Goal: Check status: Check status

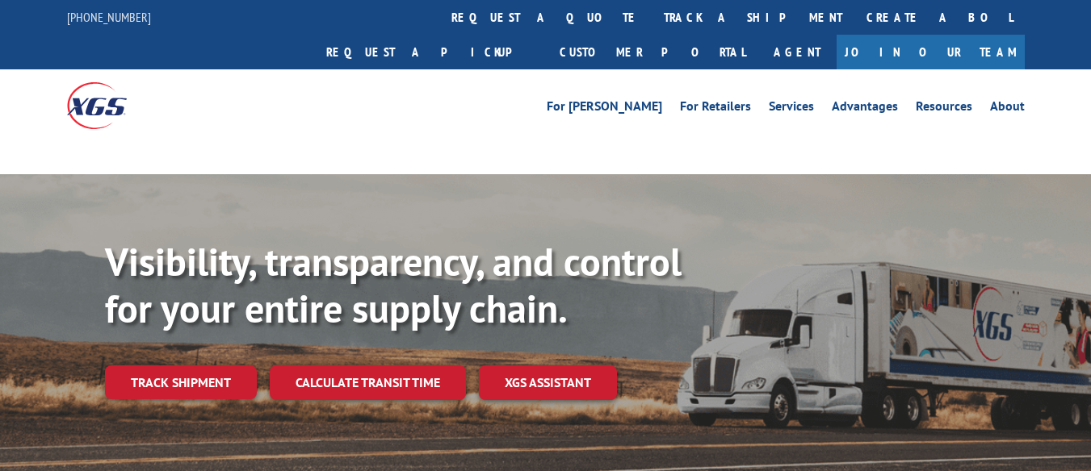
click at [199, 349] on div "Visibility, transparency, and control for your entire supply chain. Track shipm…" at bounding box center [598, 351] width 986 height 225
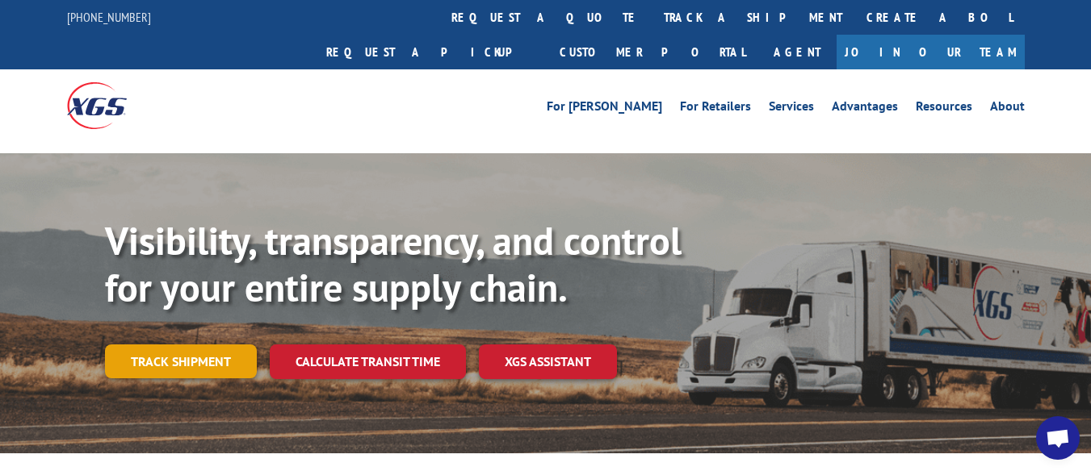
click at [201, 345] on link "Track shipment" at bounding box center [181, 362] width 152 height 34
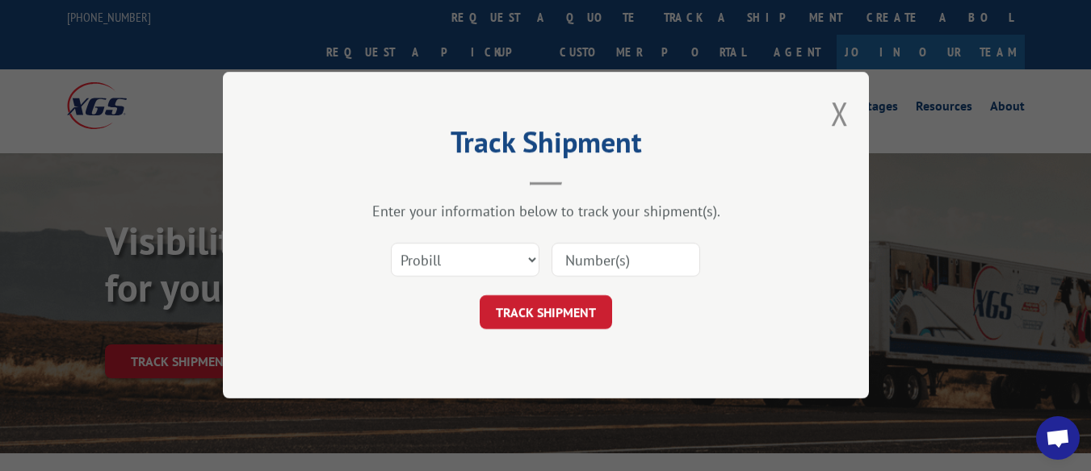
click at [619, 270] on input at bounding box center [625, 261] width 149 height 34
paste input "126307"
type input "126307"
click at [557, 317] on button "TRACK SHIPMENT" at bounding box center [545, 313] width 132 height 34
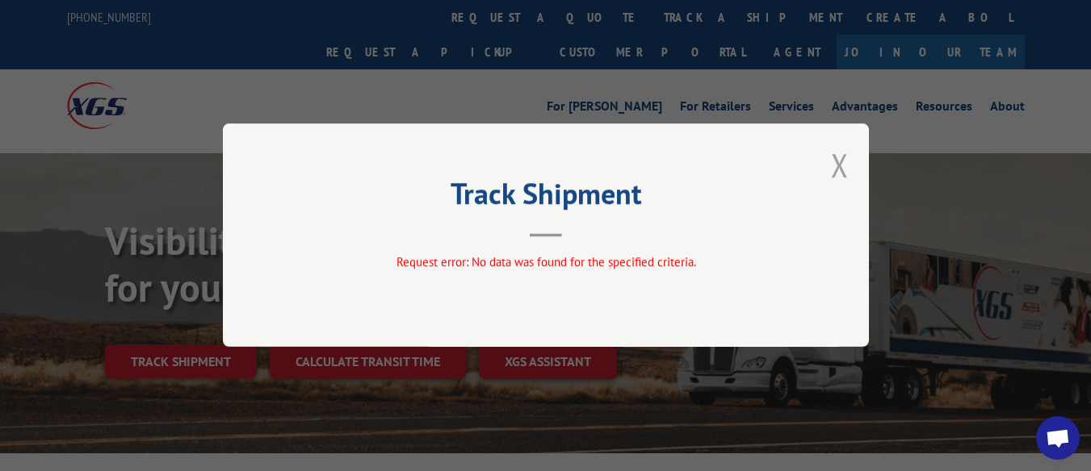
click at [833, 170] on button "Close modal" at bounding box center [840, 165] width 18 height 43
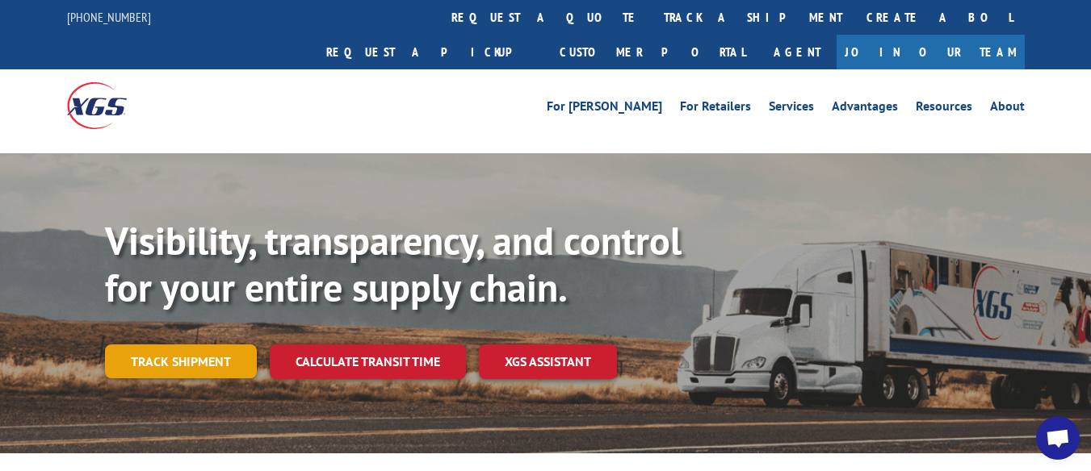
click at [191, 345] on link "Track shipment" at bounding box center [181, 362] width 152 height 34
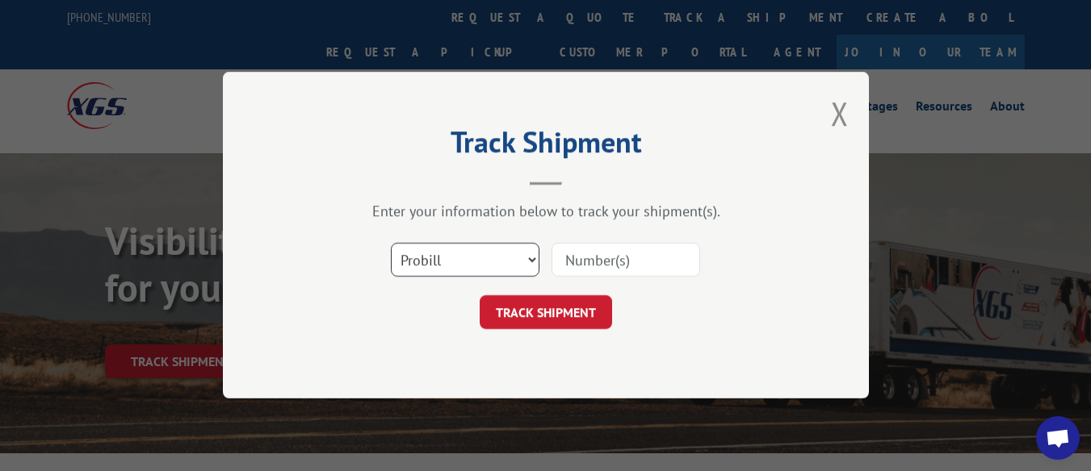
drag, startPoint x: 533, startPoint y: 261, endPoint x: 504, endPoint y: 267, distance: 29.8
click at [533, 261] on select "Select category... Probill BOL PO" at bounding box center [465, 261] width 149 height 34
select select "bol"
click at [391, 244] on select "Select category... Probill BOL PO" at bounding box center [465, 261] width 149 height 34
click at [622, 258] on input at bounding box center [625, 261] width 149 height 34
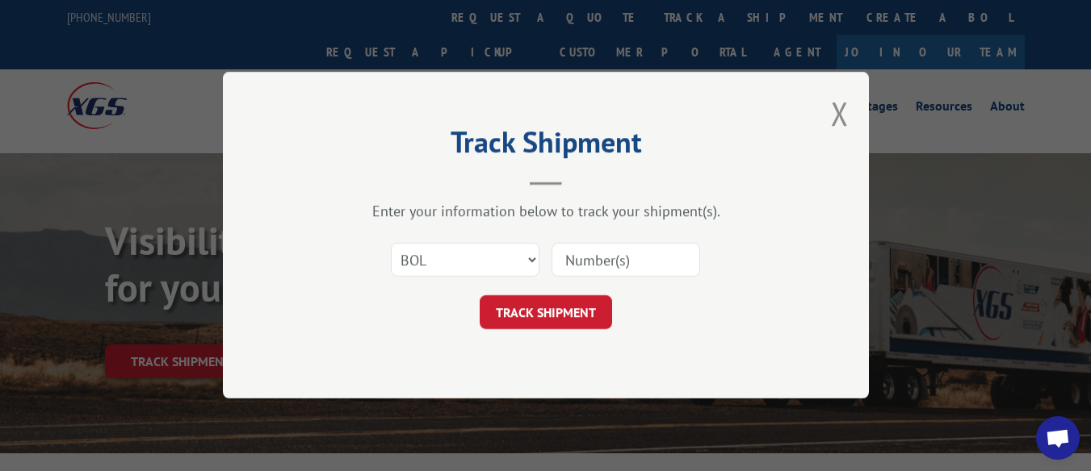
paste input "126307"
type input "126307"
click at [544, 304] on button "TRACK SHIPMENT" at bounding box center [545, 313] width 132 height 34
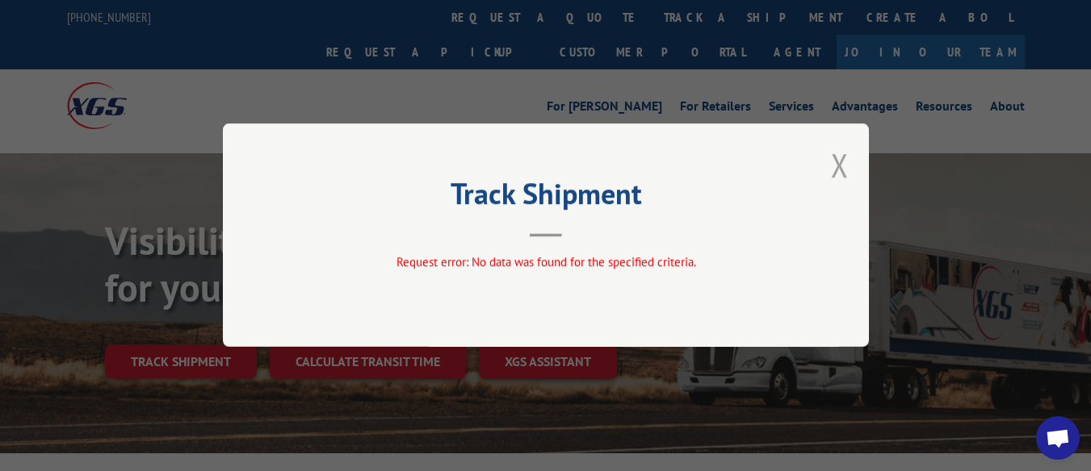
click at [841, 174] on button "Close modal" at bounding box center [840, 165] width 18 height 43
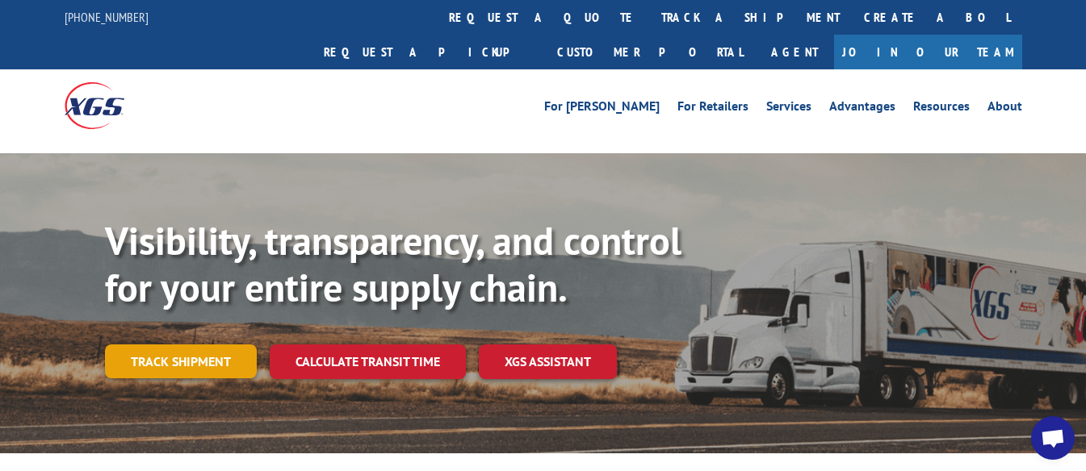
click at [207, 345] on link "Track shipment" at bounding box center [181, 362] width 152 height 34
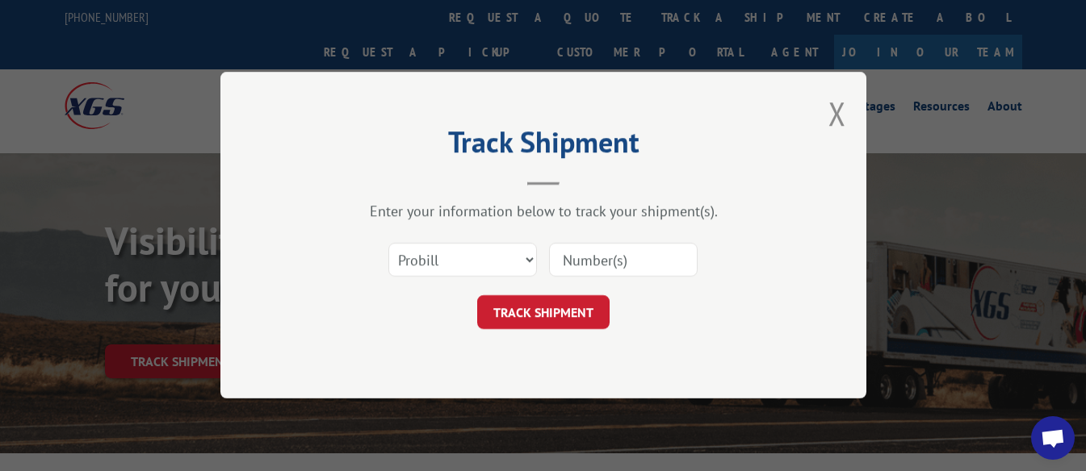
click at [629, 253] on input at bounding box center [623, 261] width 149 height 34
type input "17622133"
click at [567, 321] on button "TRACK SHIPMENT" at bounding box center [543, 313] width 132 height 34
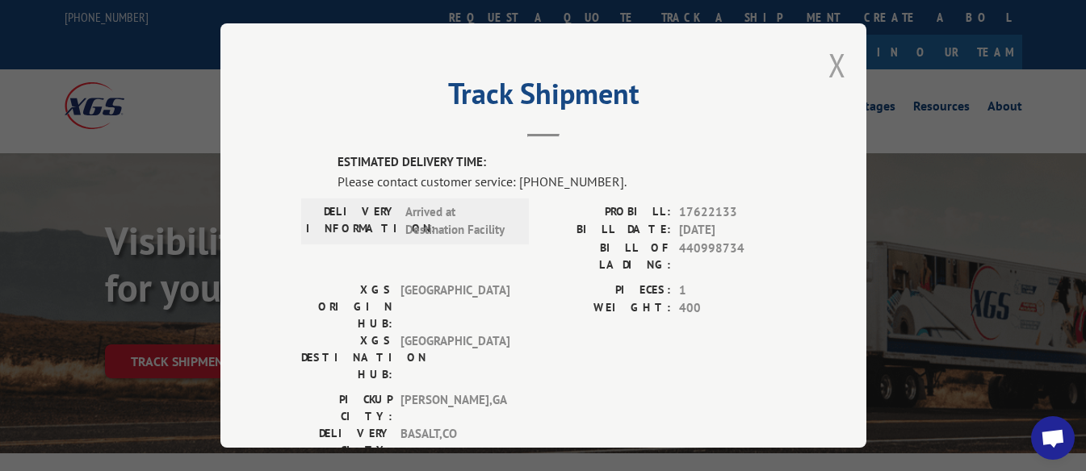
click at [836, 62] on button "Close modal" at bounding box center [837, 65] width 18 height 43
